Goal: Task Accomplishment & Management: Manage account settings

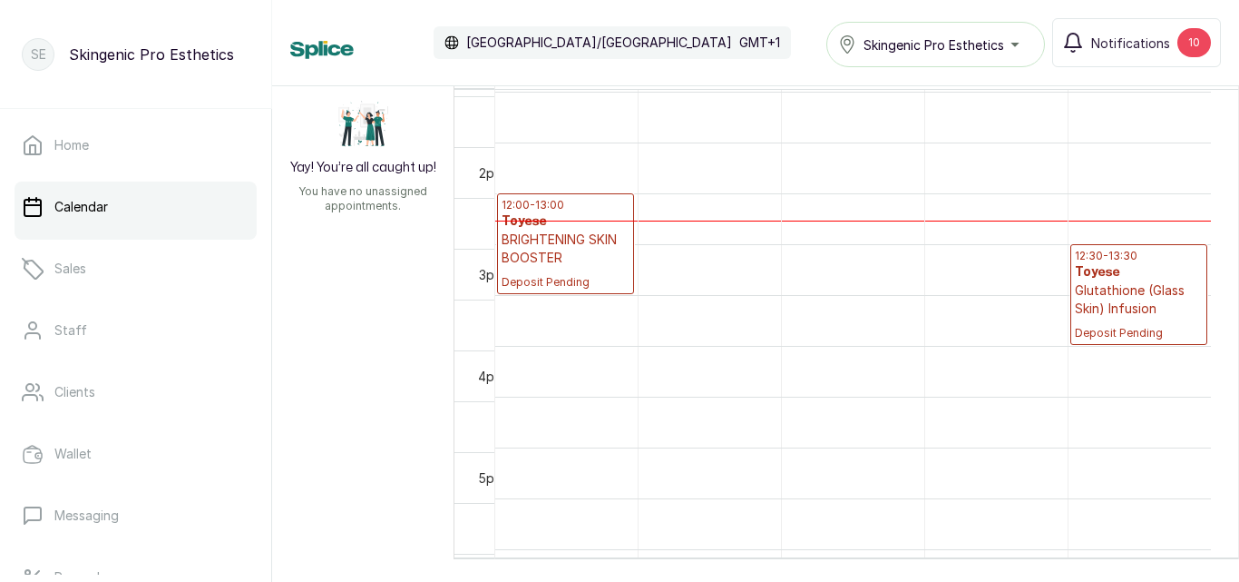
scroll to position [984, 0]
